Goal: Task Accomplishment & Management: Use online tool/utility

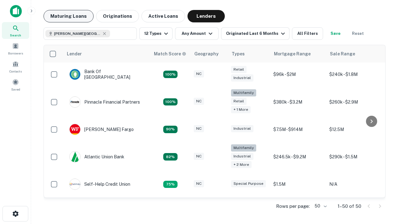
click at [68, 16] on button "Maturing Loans" at bounding box center [69, 16] width 50 height 12
